Goal: Find specific page/section: Find specific page/section

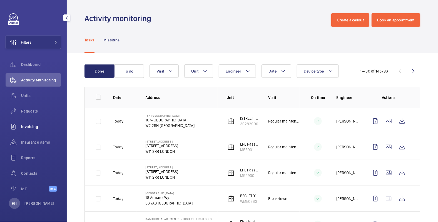
click at [23, 123] on div "Invoicing" at bounding box center [34, 126] width 56 height 13
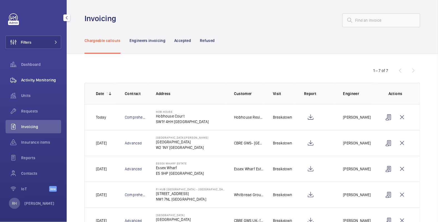
click at [25, 76] on div "Activity Monitoring" at bounding box center [34, 79] width 56 height 13
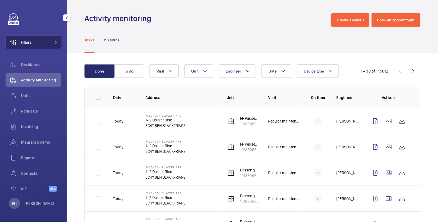
click at [35, 44] on button "Filters" at bounding box center [34, 42] width 56 height 13
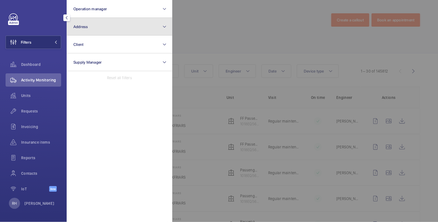
click at [101, 29] on button "Address" at bounding box center [120, 27] width 106 height 18
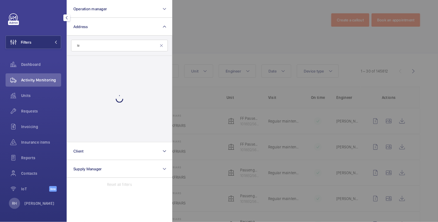
type input "l"
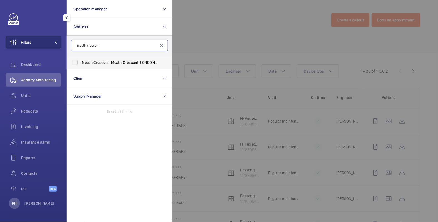
type input "meath crescen"
click at [96, 62] on span "Crescen" at bounding box center [100, 62] width 14 height 4
click at [81, 62] on input "Meath Crescen t - Meath Crescen t, LONDON E2 0QG" at bounding box center [75, 62] width 11 height 11
checkbox input "true"
click at [274, 21] on div at bounding box center [391, 111] width 438 height 222
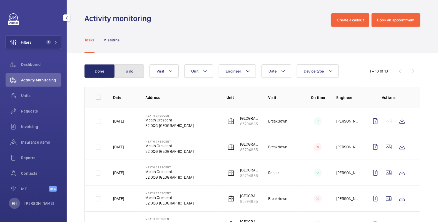
click at [134, 73] on button "To do" at bounding box center [129, 71] width 30 height 13
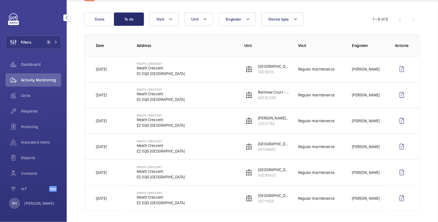
scroll to position [53, 0]
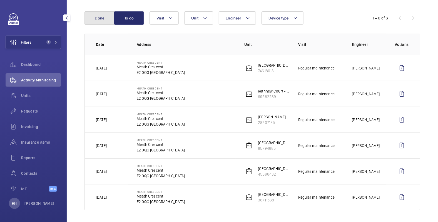
click at [105, 17] on button "Done" at bounding box center [100, 17] width 30 height 13
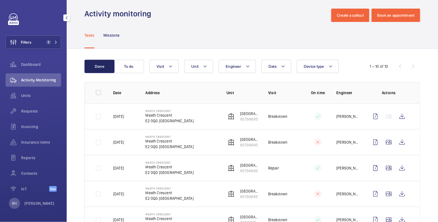
scroll to position [53, 0]
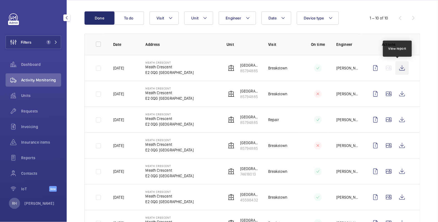
click at [399, 69] on wm-front-icon-button at bounding box center [402, 67] width 13 height 13
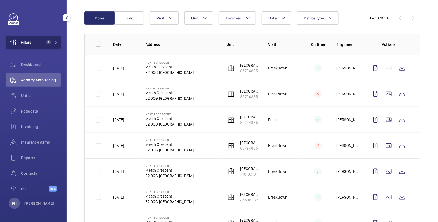
click at [34, 45] on button "Filters 1" at bounding box center [34, 42] width 56 height 13
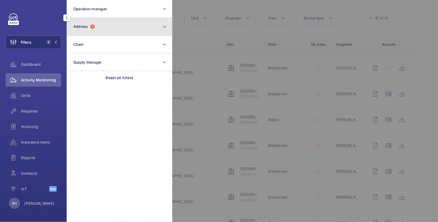
click at [88, 27] on span "Address" at bounding box center [80, 26] width 15 height 4
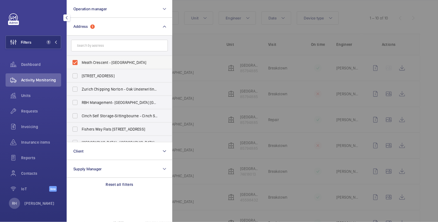
click at [96, 60] on span "Meath Crescent - [GEOGRAPHIC_DATA]" at bounding box center [120, 63] width 76 height 6
click at [81, 60] on input "Meath Crescent - [GEOGRAPHIC_DATA]" at bounding box center [75, 62] width 11 height 11
checkbox input "false"
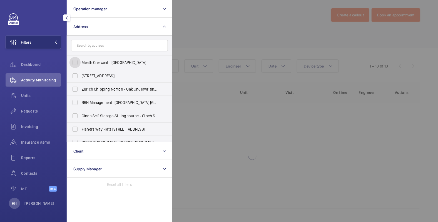
scroll to position [5, 0]
drag, startPoint x: 230, startPoint y: 33, endPoint x: 235, endPoint y: 36, distance: 6.2
click at [230, 33] on div at bounding box center [391, 111] width 438 height 222
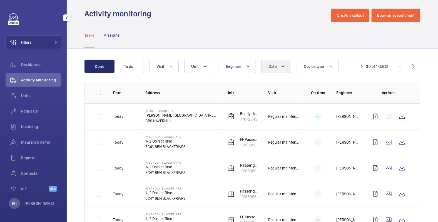
scroll to position [53, 0]
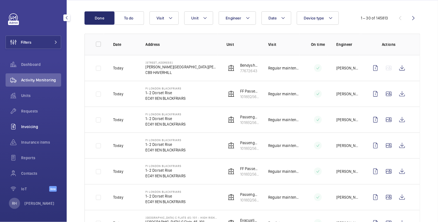
click at [32, 127] on span "Invoicing" at bounding box center [41, 127] width 40 height 6
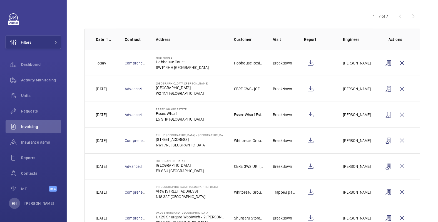
scroll to position [75, 0]
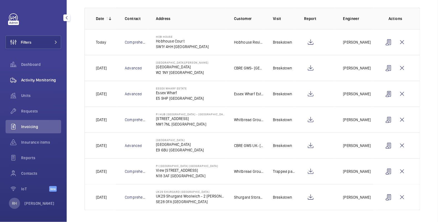
click at [46, 78] on span "Activity Monitoring" at bounding box center [41, 80] width 40 height 6
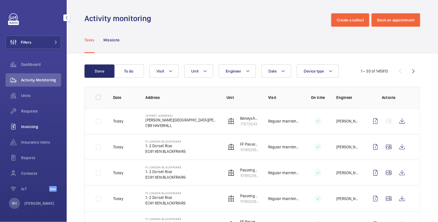
click at [26, 124] on span "Invoicing" at bounding box center [41, 127] width 40 height 6
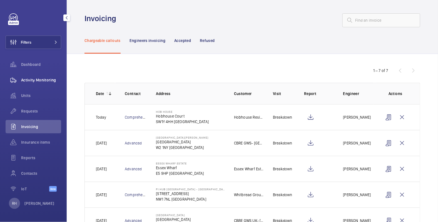
click at [35, 81] on span "Activity Monitoring" at bounding box center [41, 80] width 40 height 6
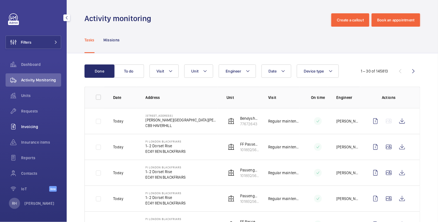
click at [32, 129] on span "Invoicing" at bounding box center [41, 127] width 40 height 6
